Goal: Task Accomplishment & Management: Manage account settings

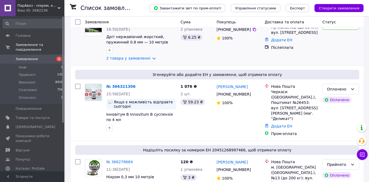
scroll to position [49, 0]
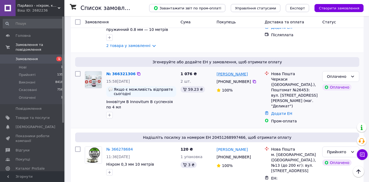
click at [223, 73] on link "[PERSON_NAME]" at bounding box center [231, 73] width 31 height 5
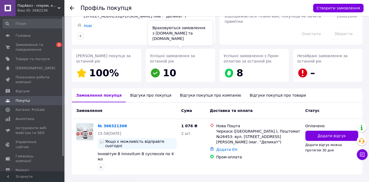
scroll to position [57, 0]
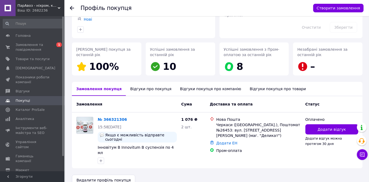
click at [149, 86] on div "Відгуки про покупця" at bounding box center [151, 89] width 50 height 14
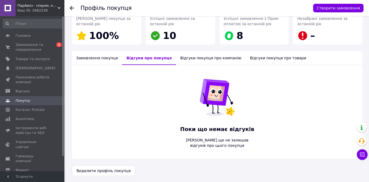
click at [192, 54] on div "Відгуки покупця про компанію" at bounding box center [211, 58] width 70 height 14
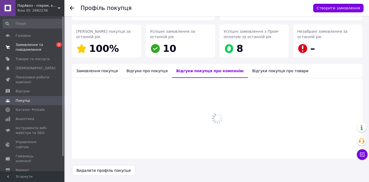
click at [47, 45] on span "Замовлення та повідомлення" at bounding box center [33, 47] width 34 height 10
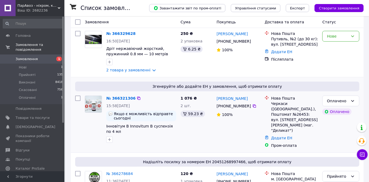
scroll to position [49, 0]
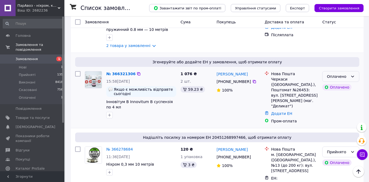
click at [341, 77] on div "Оплачено" at bounding box center [337, 76] width 21 height 6
click at [336, 105] on li "Скасовано" at bounding box center [341, 107] width 36 height 10
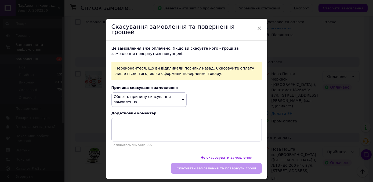
click at [134, 94] on span "Оберіть причину скасування замовлення" at bounding box center [142, 99] width 57 height 10
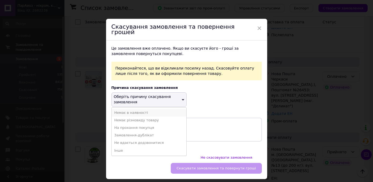
click at [130, 110] on li "Немає в наявності" at bounding box center [149, 113] width 75 height 8
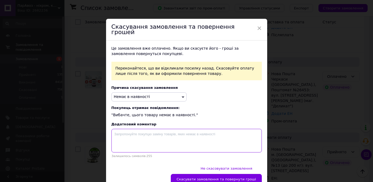
click at [139, 137] on textarea at bounding box center [186, 141] width 150 height 24
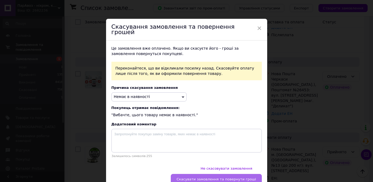
click at [194, 177] on span "Скасувати замовлення та повернути гроші" at bounding box center [215, 179] width 79 height 4
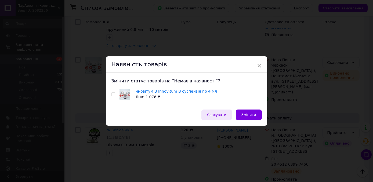
click at [221, 115] on span "Скасувати" at bounding box center [216, 115] width 19 height 4
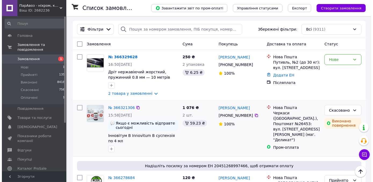
scroll to position [0, 0]
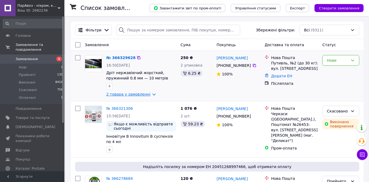
click at [131, 94] on link "2 товара у замовленні" at bounding box center [128, 94] width 44 height 4
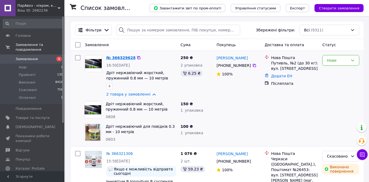
click at [121, 58] on link "№ 366329628" at bounding box center [120, 58] width 29 height 4
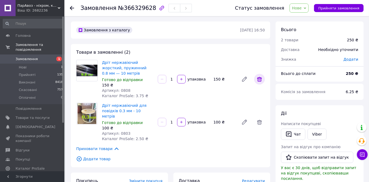
click at [260, 78] on icon at bounding box center [259, 79] width 5 height 5
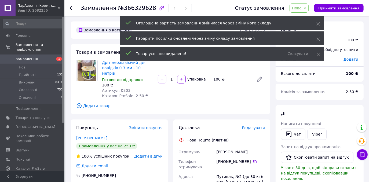
click at [100, 103] on span "Додати товар" at bounding box center [170, 106] width 189 height 6
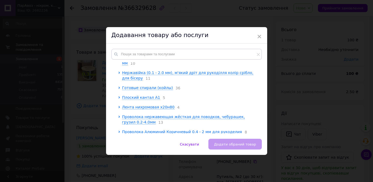
scroll to position [97, 0]
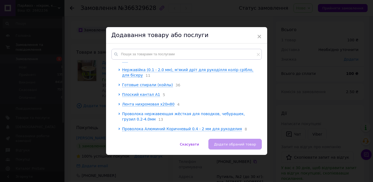
click at [178, 112] on span "Проволока нержавеющая жёсткая для поводков, чебурашек, грузил 0.2-4.0мм" at bounding box center [183, 117] width 123 height 10
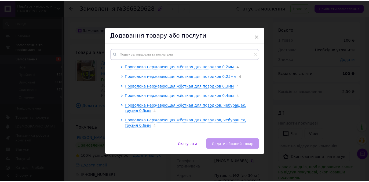
scroll to position [536, 0]
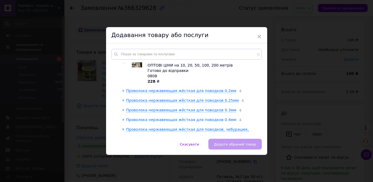
click at [176, 117] on span "Проволока нержавеющая жёсткая для поводков 0.4мм" at bounding box center [181, 119] width 110 height 4
click at [127, 130] on input "checkbox" at bounding box center [127, 131] width 3 height 3
checkbox input "true"
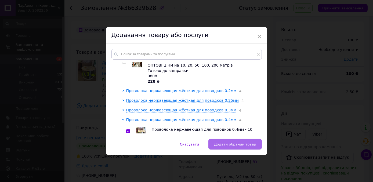
click at [235, 143] on span "Додати обраний товар" at bounding box center [235, 144] width 42 height 4
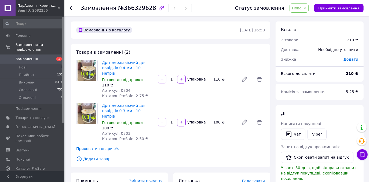
click at [301, 7] on span "Нове" at bounding box center [297, 8] width 10 height 4
click at [305, 17] on li "Прийнято" at bounding box center [302, 19] width 25 height 8
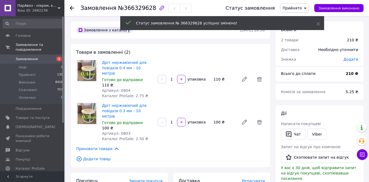
click at [22, 57] on span "Замовлення" at bounding box center [27, 59] width 22 height 5
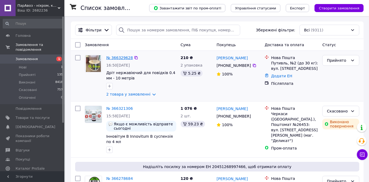
click at [123, 57] on link "№ 366329628" at bounding box center [119, 58] width 27 height 4
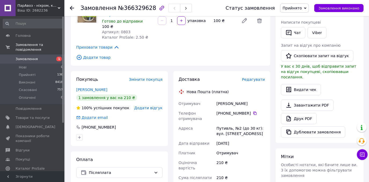
scroll to position [171, 0]
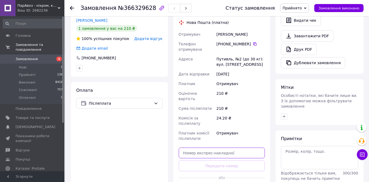
click at [223, 148] on input "text" at bounding box center [222, 153] width 86 height 11
paste input "20451269208315"
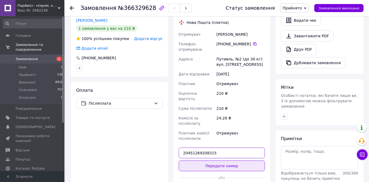
type input "20451269208315"
click at [222, 160] on button "Передати номер" at bounding box center [222, 165] width 86 height 11
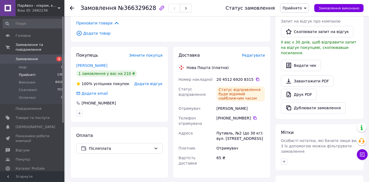
scroll to position [73, 0]
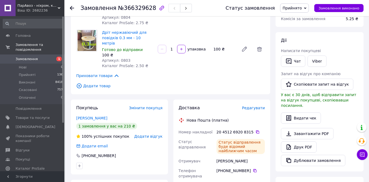
click at [28, 57] on span "Замовлення" at bounding box center [27, 59] width 22 height 5
